Goal: Use online tool/utility

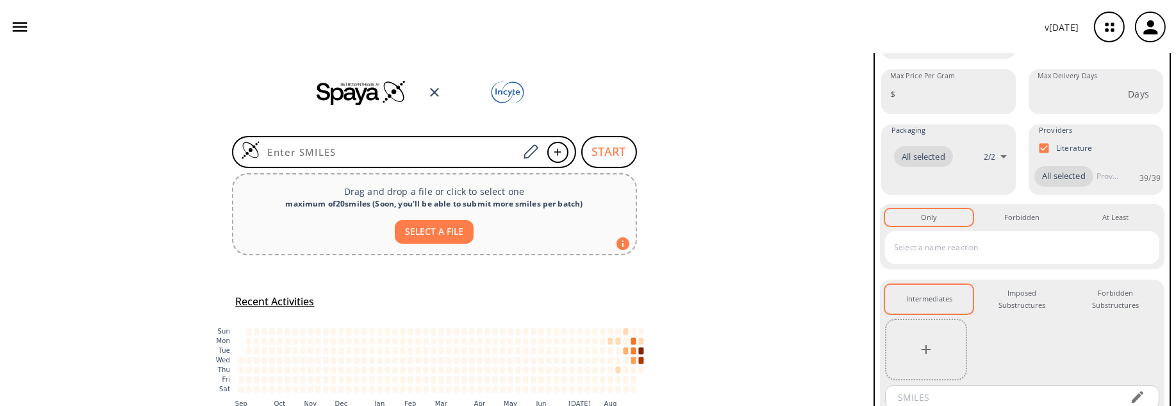
scroll to position [163, 0]
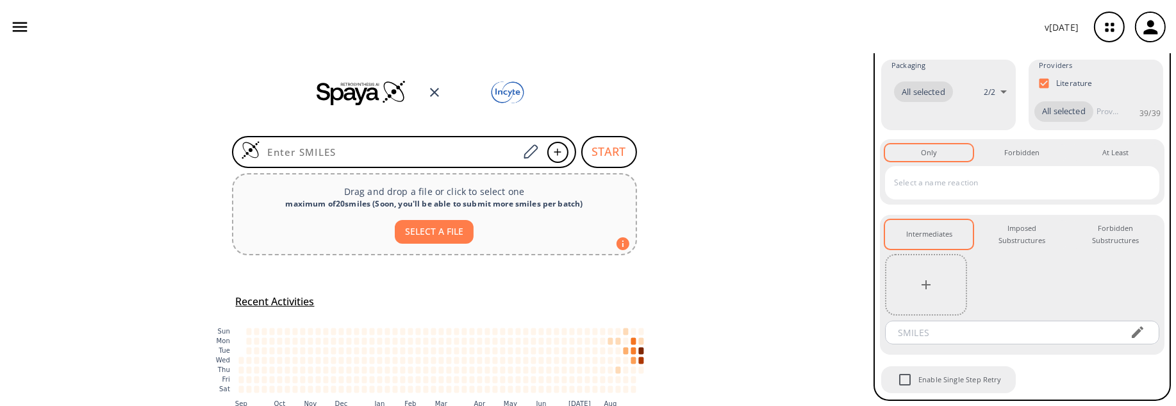
click at [1058, 180] on input "text" at bounding box center [1013, 182] width 244 height 21
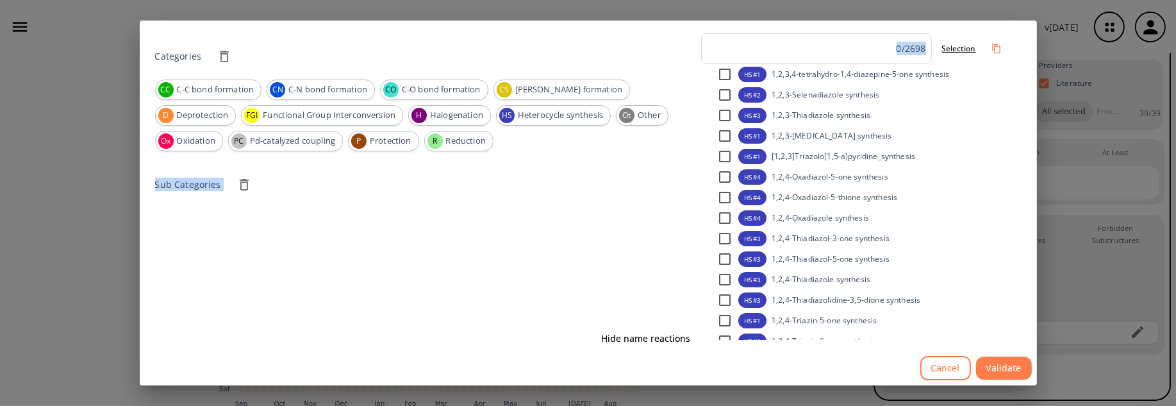
drag, startPoint x: 944, startPoint y: 28, endPoint x: 447, endPoint y: 126, distance: 505.8
click at [447, 126] on div "Categories CC C-C bond formation CN C-N bond formation CO C-O bond formation CS…" at bounding box center [589, 186] width 898 height 330
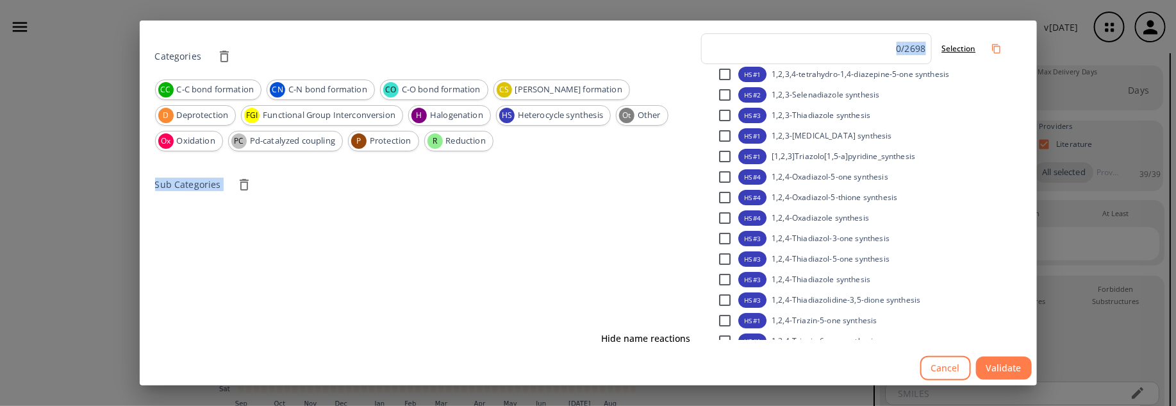
scroll to position [83, 0]
click at [949, 373] on button "Cancel" at bounding box center [946, 368] width 51 height 25
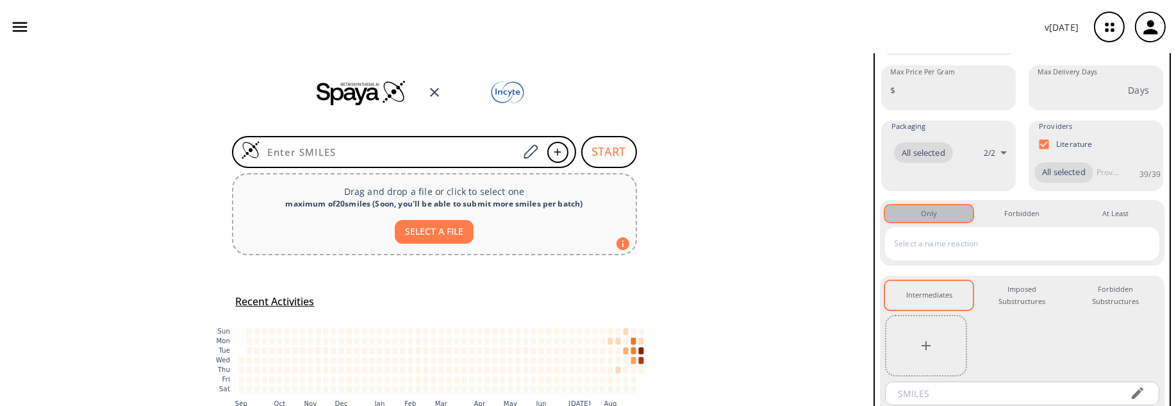
click at [935, 219] on div "Only 0" at bounding box center [929, 214] width 16 height 12
click at [937, 222] on button "Only 0" at bounding box center [929, 213] width 88 height 17
click at [1012, 219] on div "Forbidden 0" at bounding box center [1022, 214] width 35 height 12
click at [931, 219] on div "Only 0" at bounding box center [929, 214] width 16 height 12
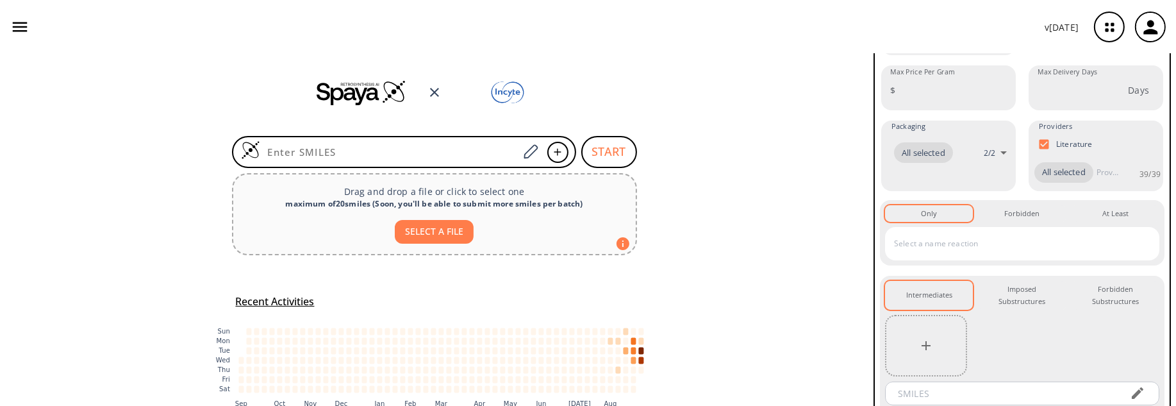
click at [926, 254] on input "text" at bounding box center [1013, 243] width 244 height 21
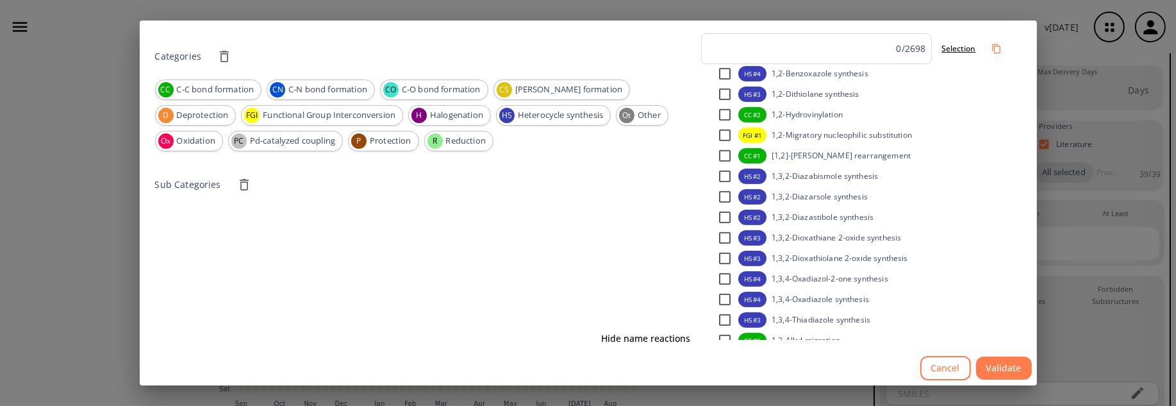
scroll to position [769, 0]
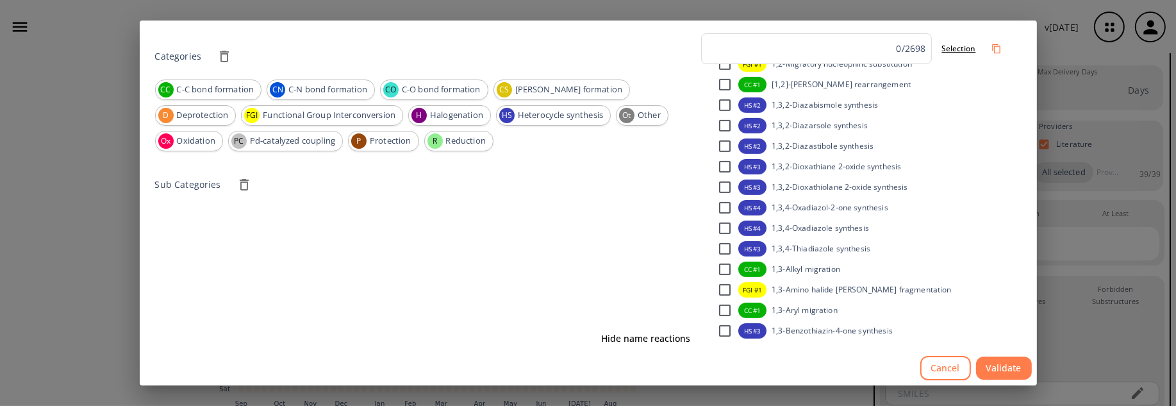
click at [939, 365] on button "Cancel" at bounding box center [946, 368] width 51 height 25
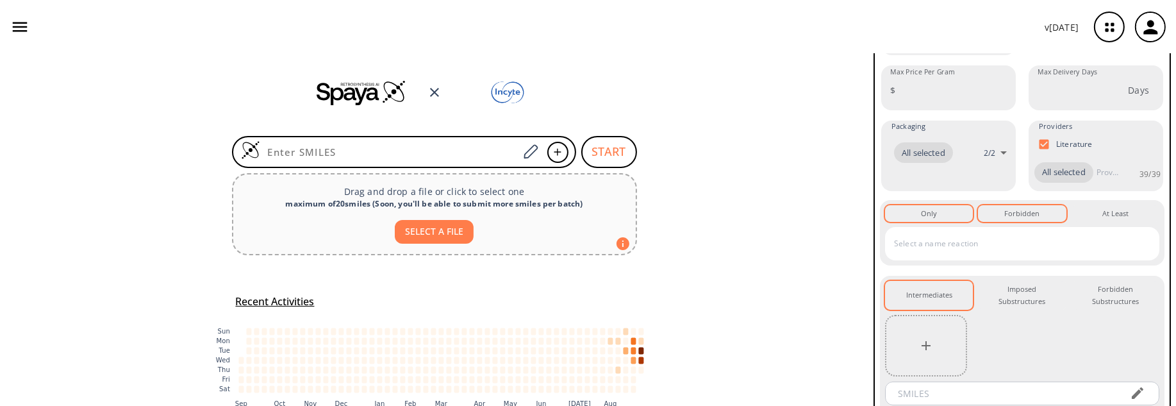
click at [1037, 222] on button "Forbidden 0" at bounding box center [1022, 213] width 88 height 17
click at [978, 254] on input "text" at bounding box center [1013, 243] width 244 height 21
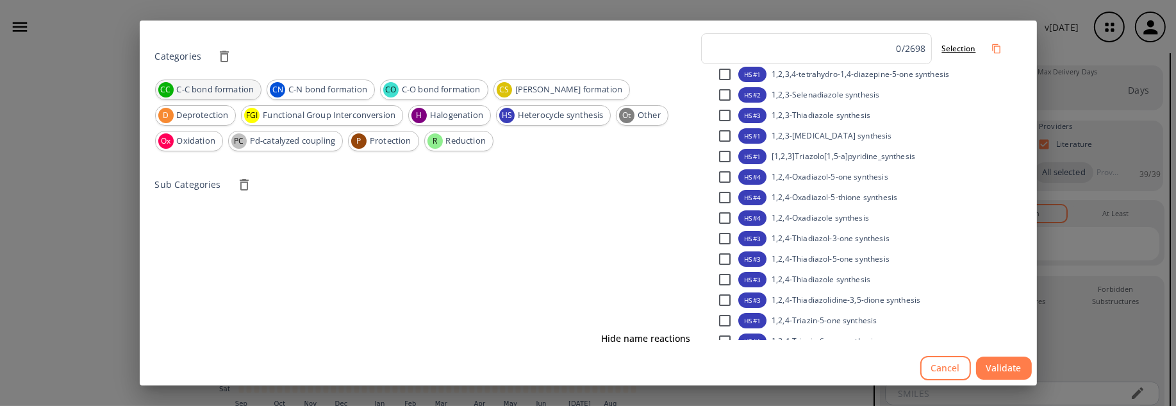
click at [187, 88] on span "C-C bond formation" at bounding box center [216, 89] width 92 height 13
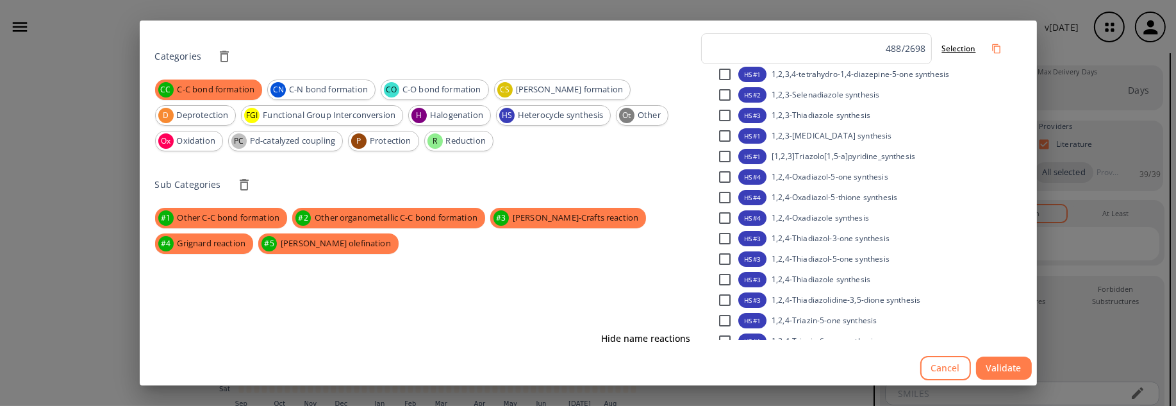
click at [1007, 372] on button "Validate" at bounding box center [1004, 368] width 56 height 24
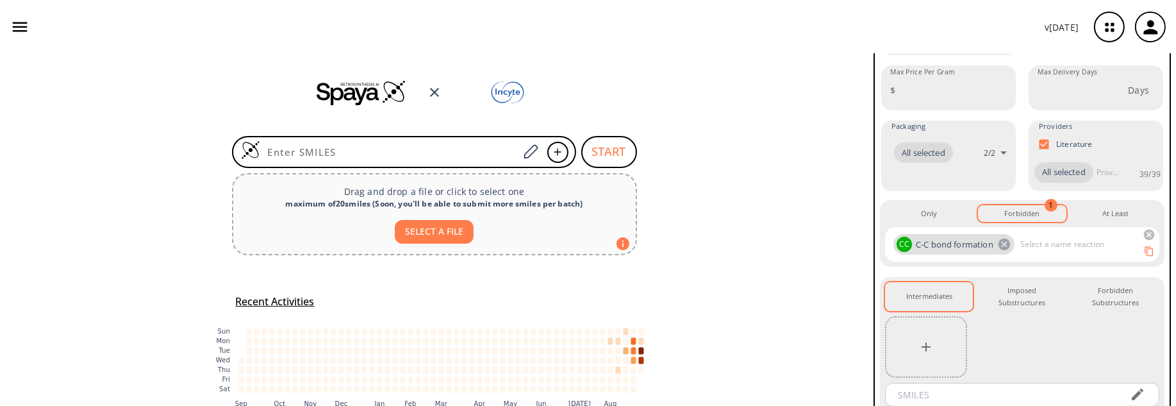
click at [1004, 251] on icon at bounding box center [1005, 244] width 14 height 14
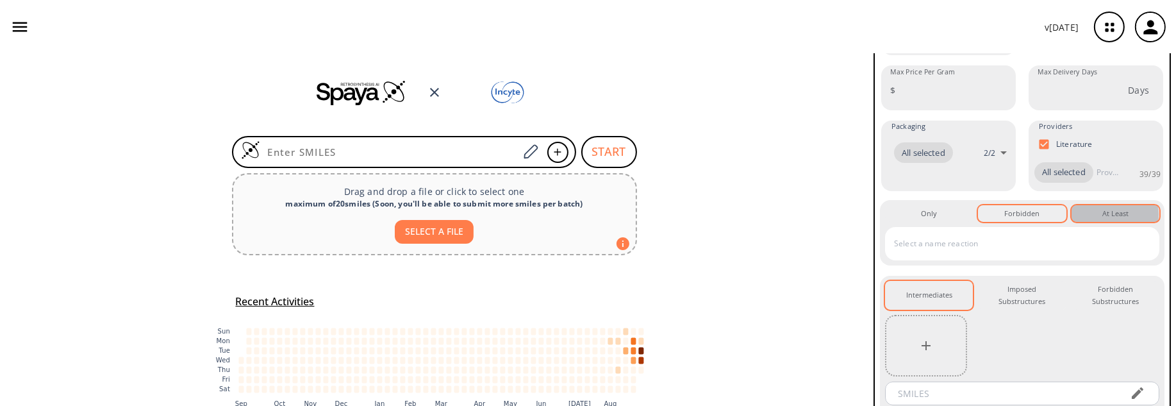
click at [1108, 219] on div "At Least 0" at bounding box center [1116, 214] width 26 height 12
click at [933, 301] on div "Intermediates 0" at bounding box center [930, 295] width 46 height 12
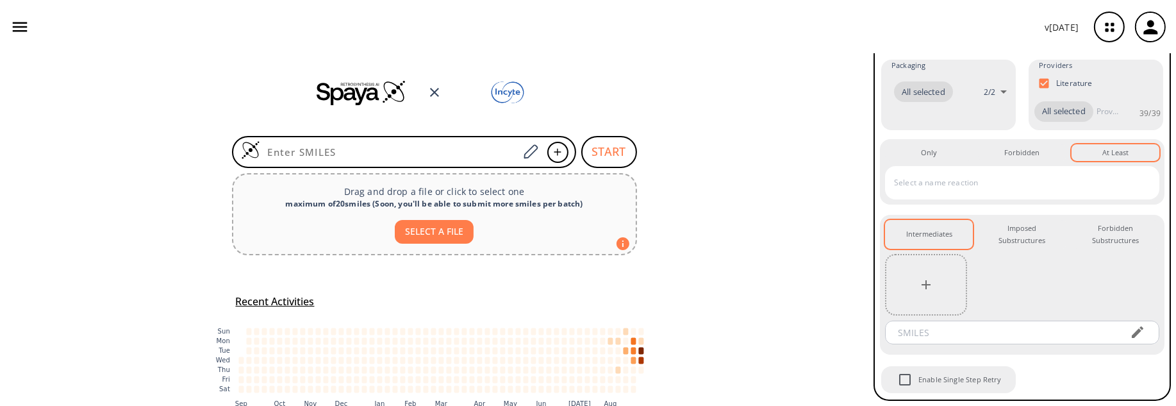
scroll to position [163, 0]
click at [1125, 334] on div at bounding box center [1138, 332] width 26 height 18
click at [930, 288] on icon "button" at bounding box center [926, 284] width 15 height 15
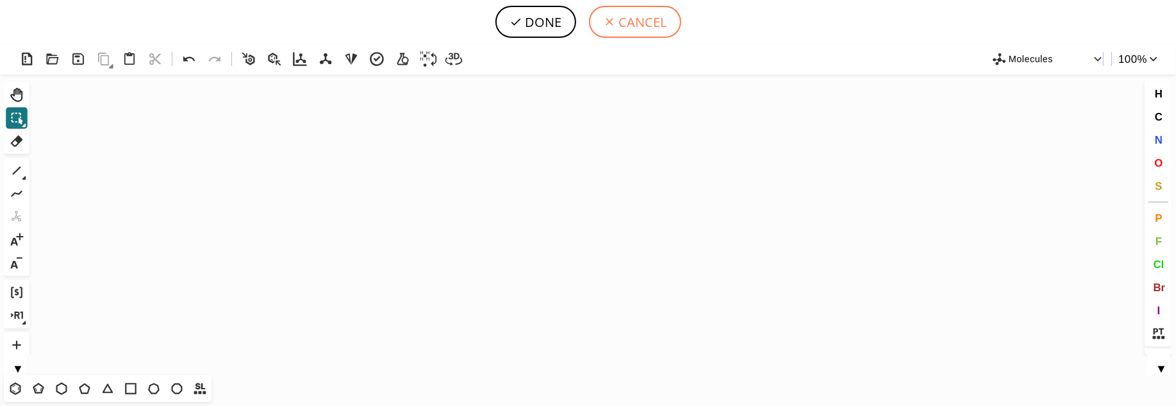
click at [631, 23] on button "CANCEL" at bounding box center [635, 22] width 92 height 32
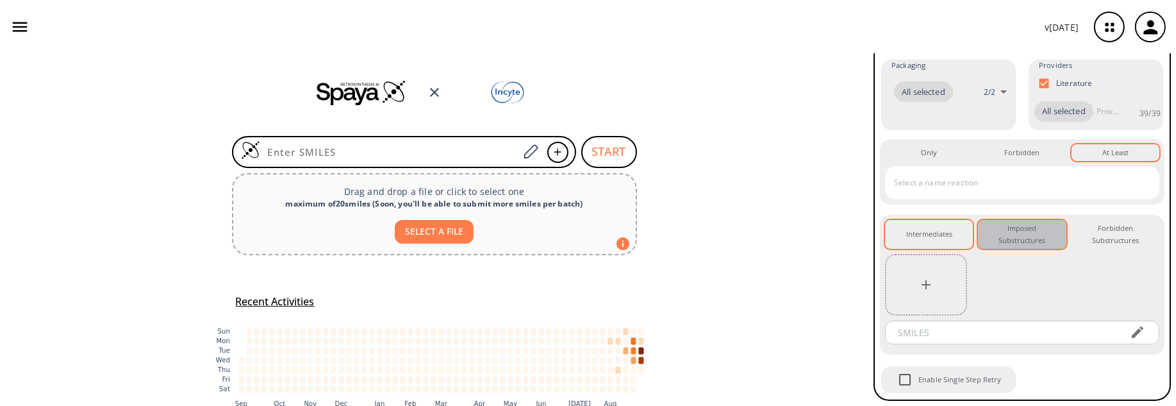
click at [1019, 237] on div "Imposed Substructures 0" at bounding box center [1022, 234] width 67 height 24
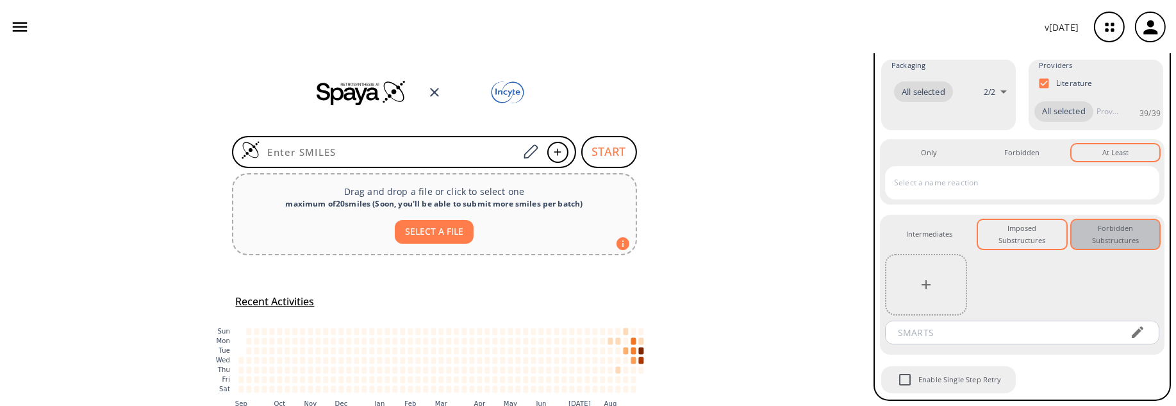
click at [1110, 233] on div "Forbidden Substructures 0" at bounding box center [1115, 234] width 67 height 24
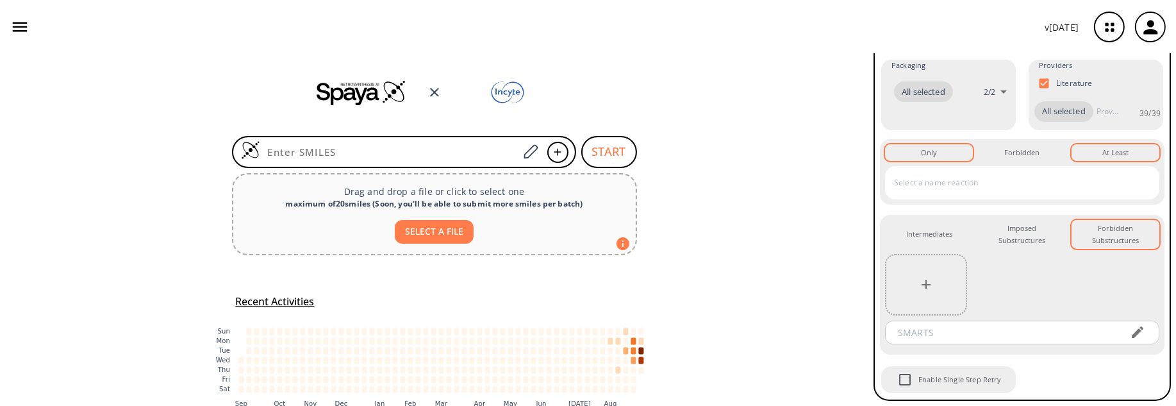
click at [932, 158] on div "Only 0" at bounding box center [929, 153] width 16 height 12
click at [968, 185] on input "text" at bounding box center [1013, 182] width 244 height 21
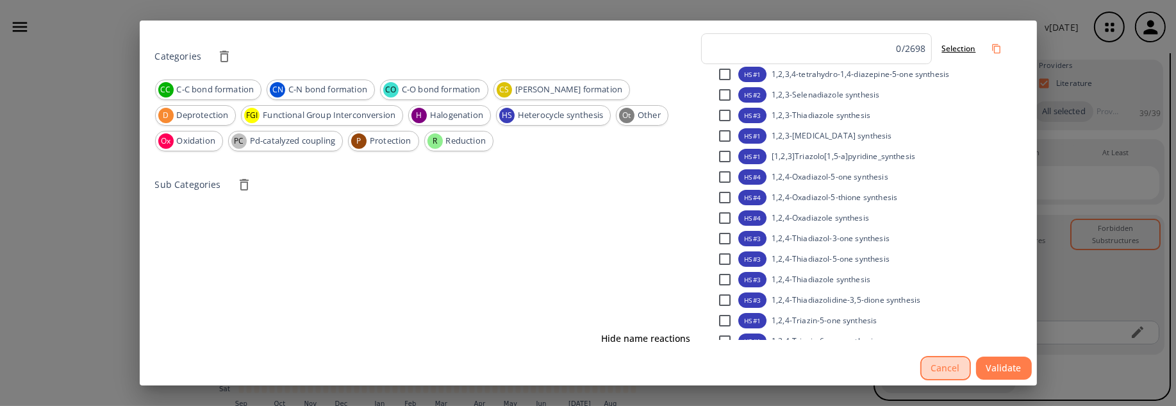
click at [936, 364] on button "Cancel" at bounding box center [946, 368] width 51 height 25
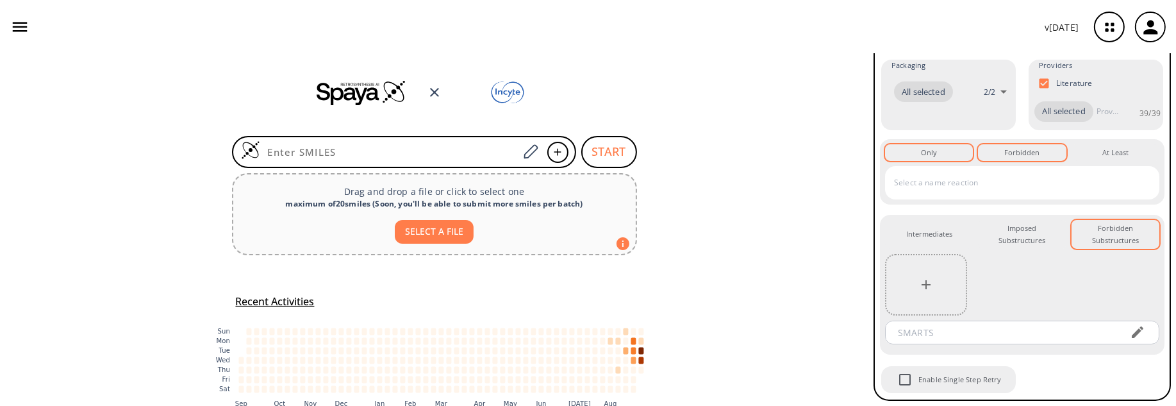
click at [1019, 154] on div "Forbidden 0" at bounding box center [1022, 153] width 35 height 12
click at [1005, 188] on input "text" at bounding box center [1013, 182] width 244 height 21
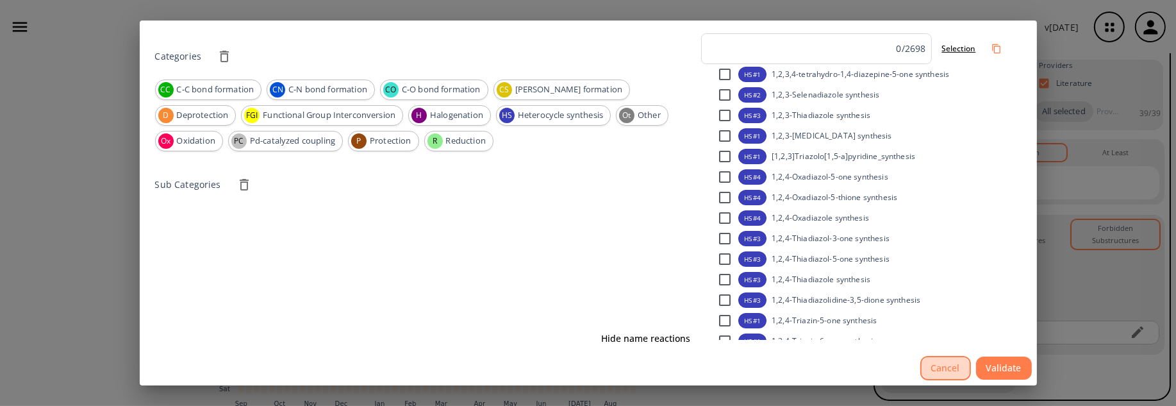
click at [941, 360] on button "Cancel" at bounding box center [946, 368] width 51 height 25
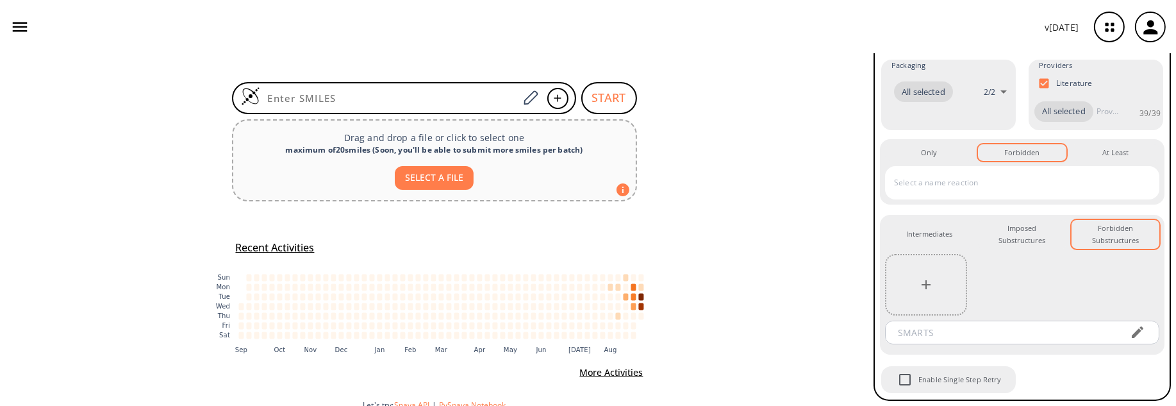
scroll to position [63, 0]
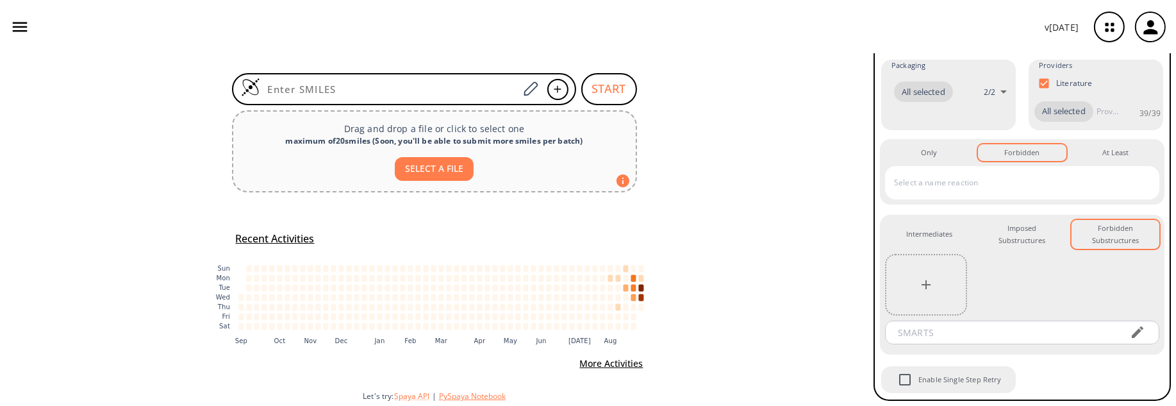
click at [464, 394] on button "PySpaya Notebook" at bounding box center [472, 395] width 67 height 11
